Goal: Task Accomplishment & Management: Use online tool/utility

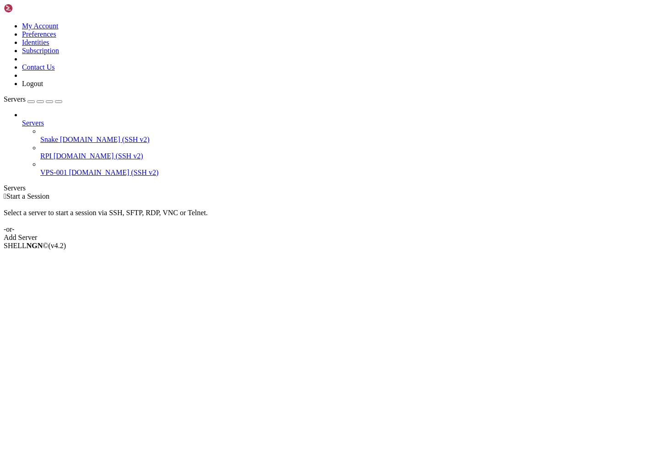
click at [78, 136] on span "[DOMAIN_NAME] (SSH v2)" at bounding box center [105, 140] width 90 height 8
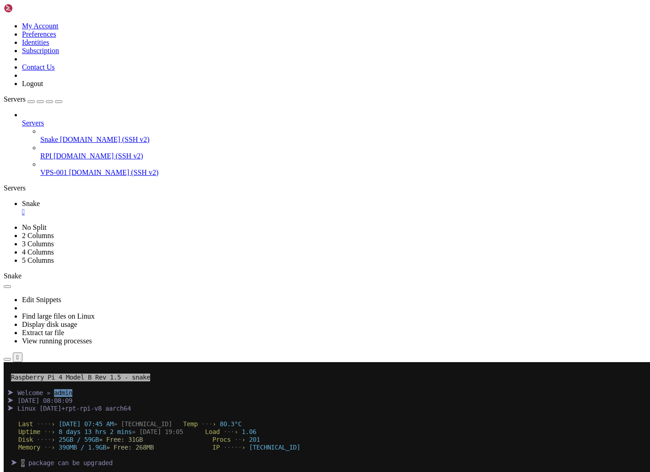
click at [59, 102] on div "button" at bounding box center [59, 102] width 0 height 0
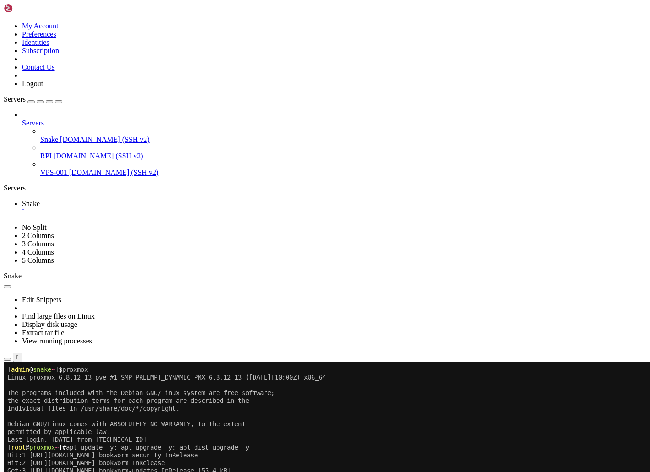
scroll to position [1682, 0]
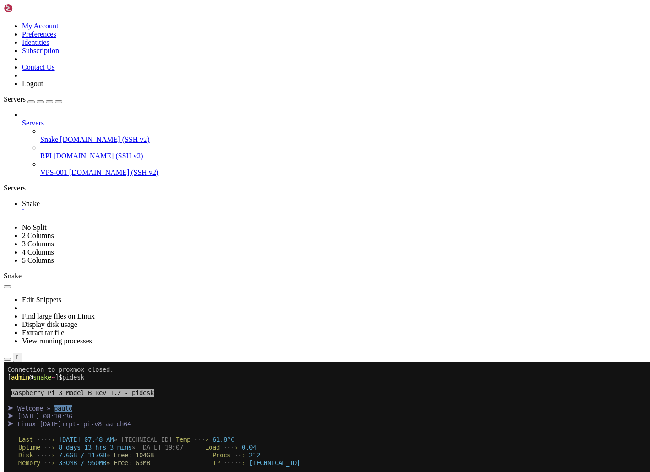
scroll to position [7, 0]
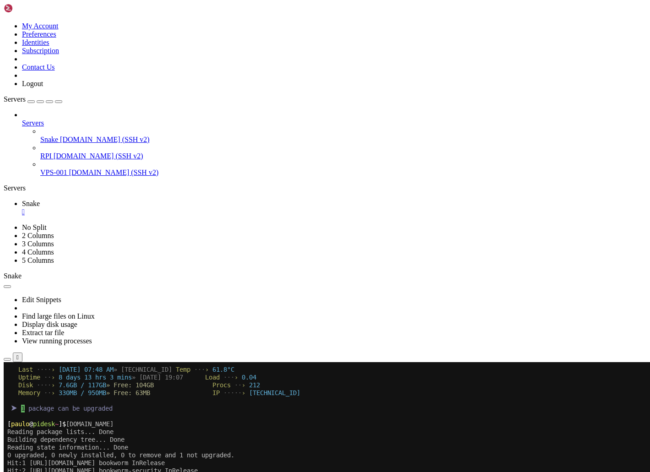
scroll to position [78, 0]
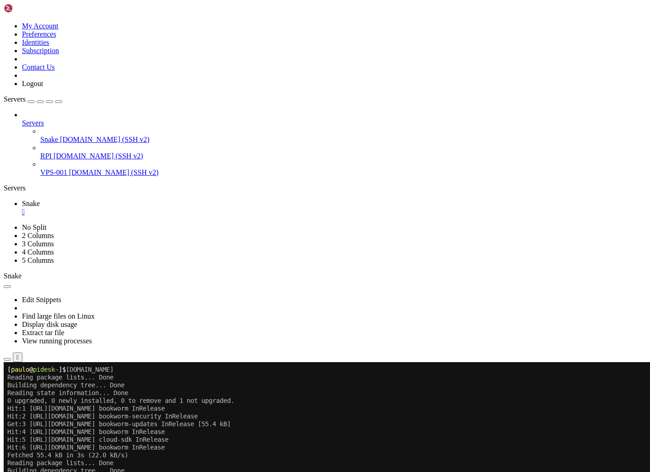
scroll to position [304, 0]
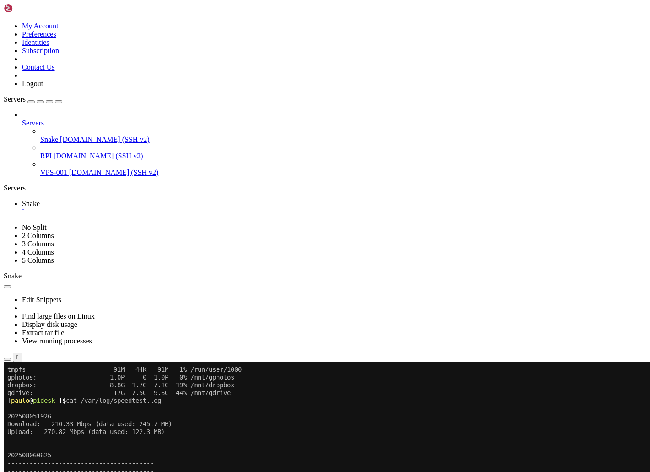
scroll to position [0, 0]
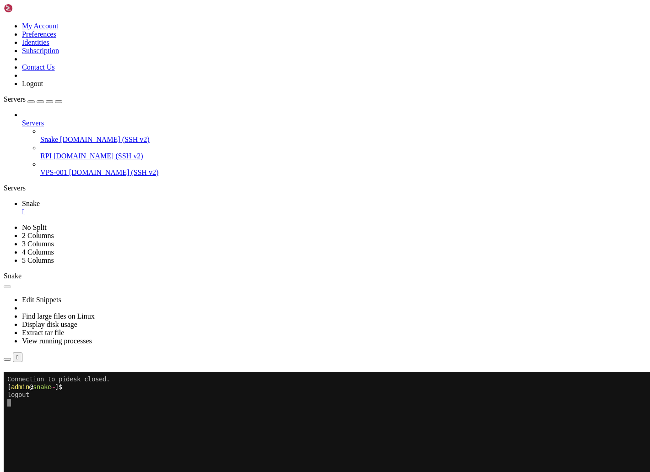
click at [52, 208] on div "" at bounding box center [334, 212] width 625 height 8
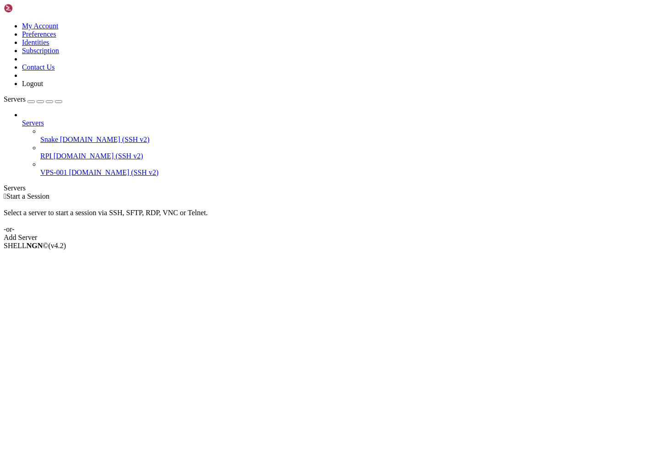
click at [54, 152] on span "[DOMAIN_NAME] (SSH v2)" at bounding box center [99, 156] width 90 height 8
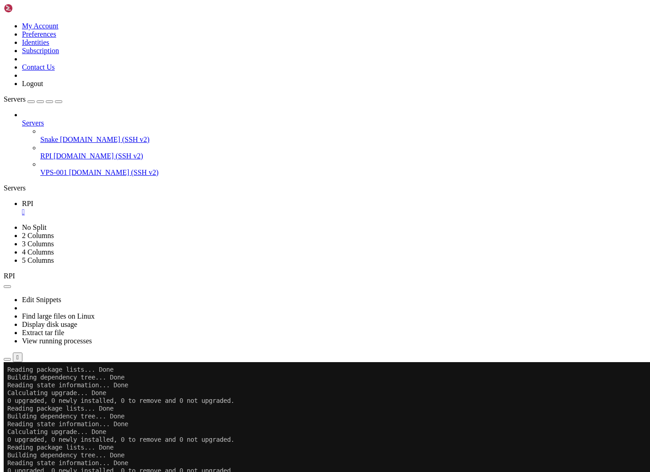
scroll to position [218, 0]
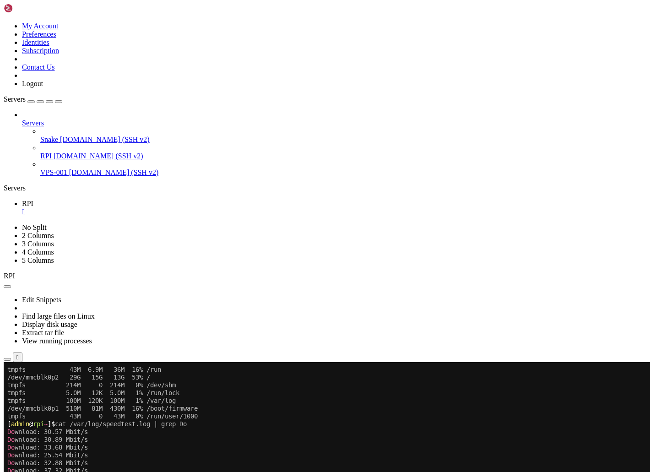
scroll to position [996, 0]
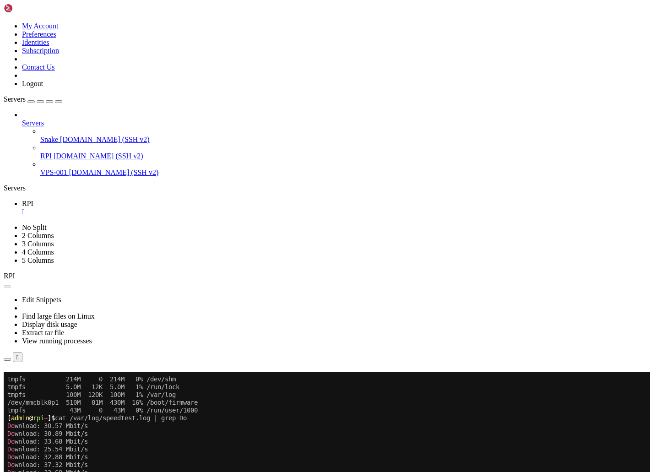
click at [147, 208] on div "" at bounding box center [334, 212] width 625 height 8
